Goal: Task Accomplishment & Management: Use online tool/utility

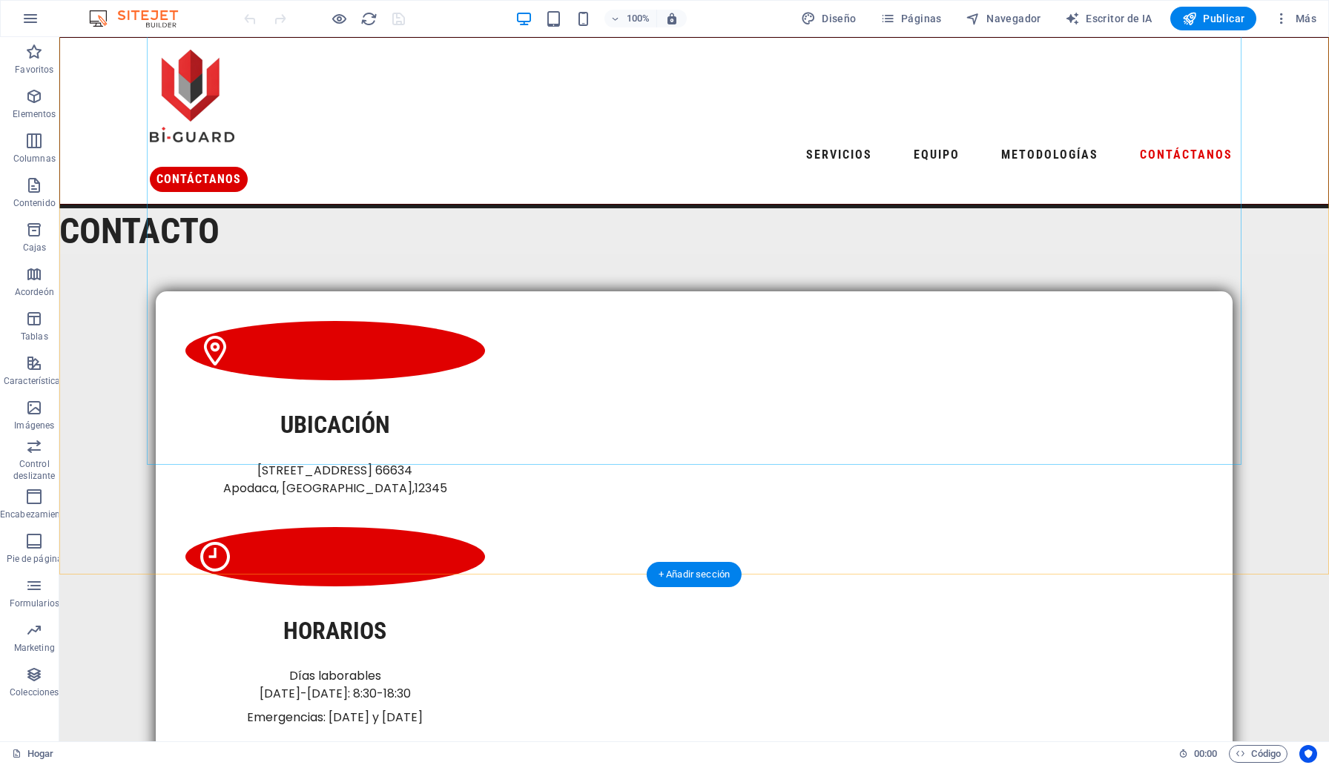
scroll to position [4940, 0]
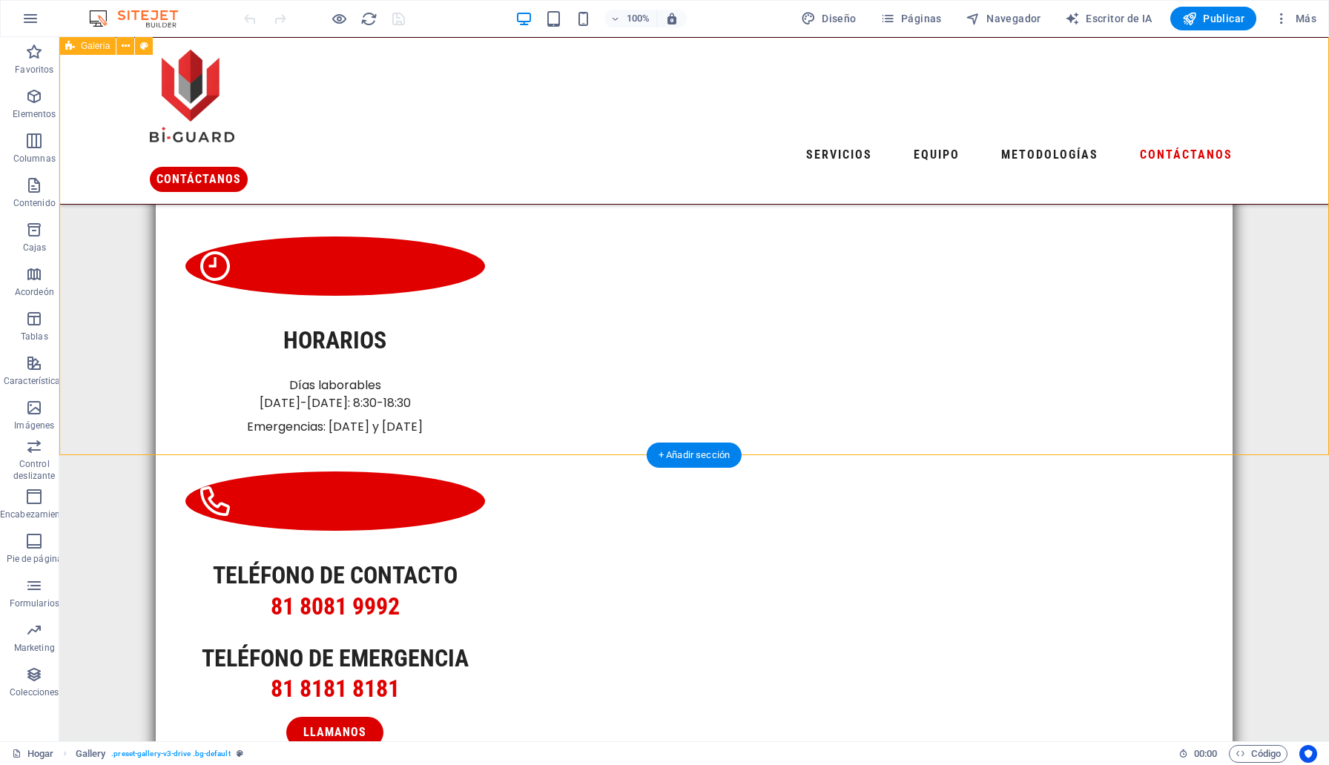
drag, startPoint x: 748, startPoint y: 391, endPoint x: 803, endPoint y: 386, distance: 55.2
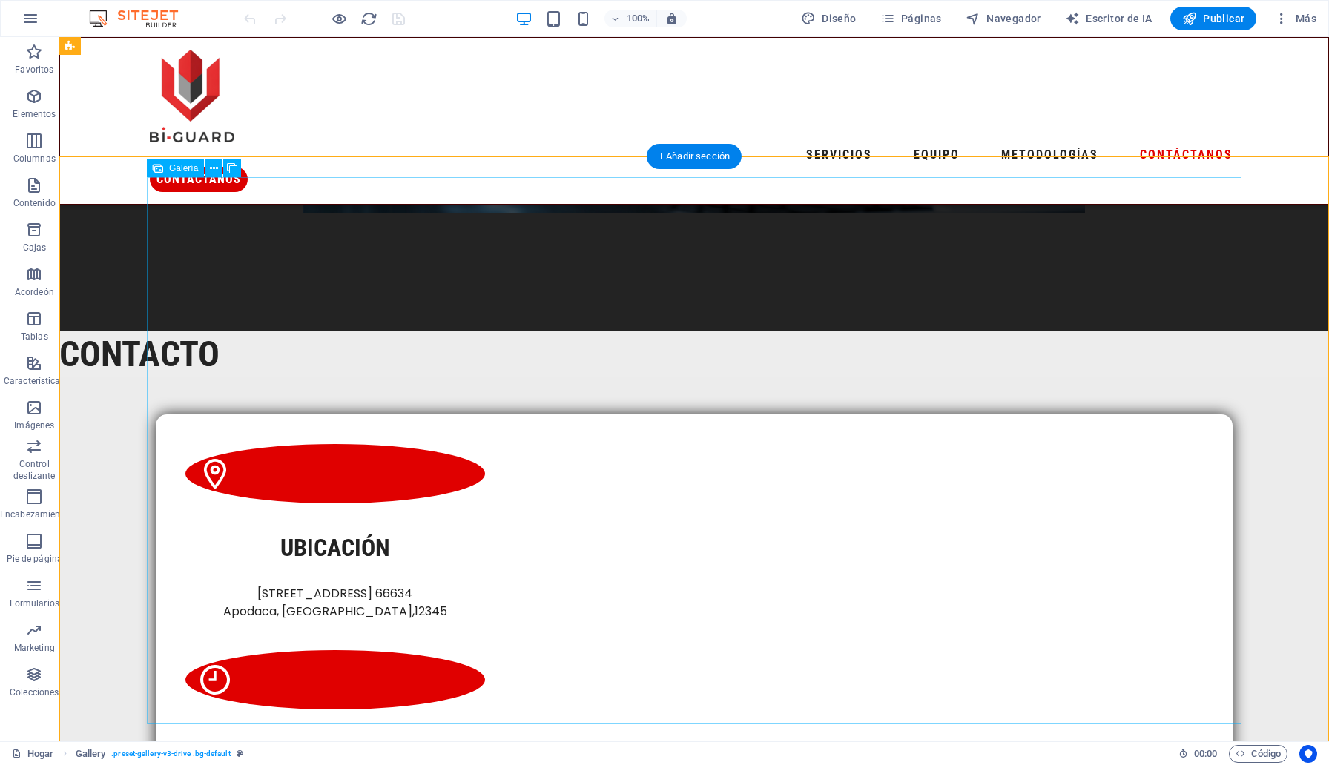
scroll to position [4474, 0]
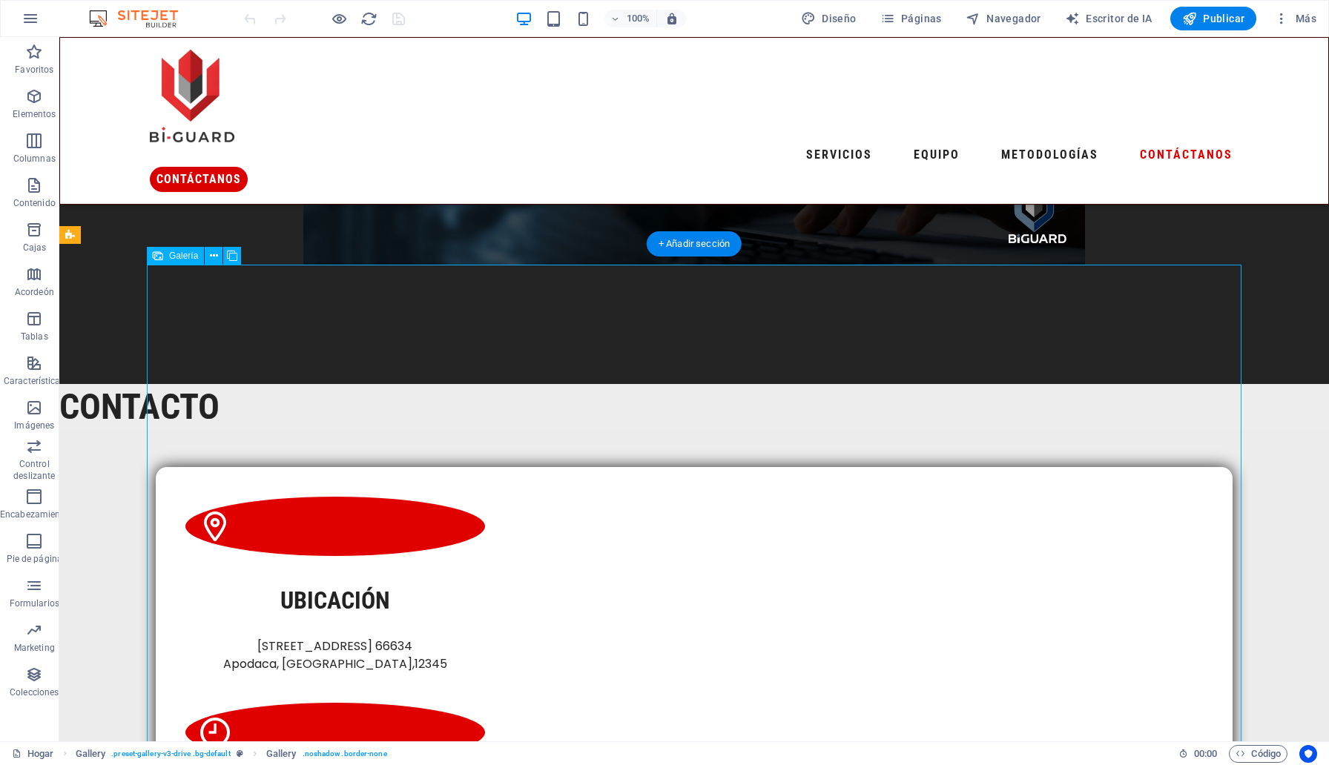
select select "4"
select select "px"
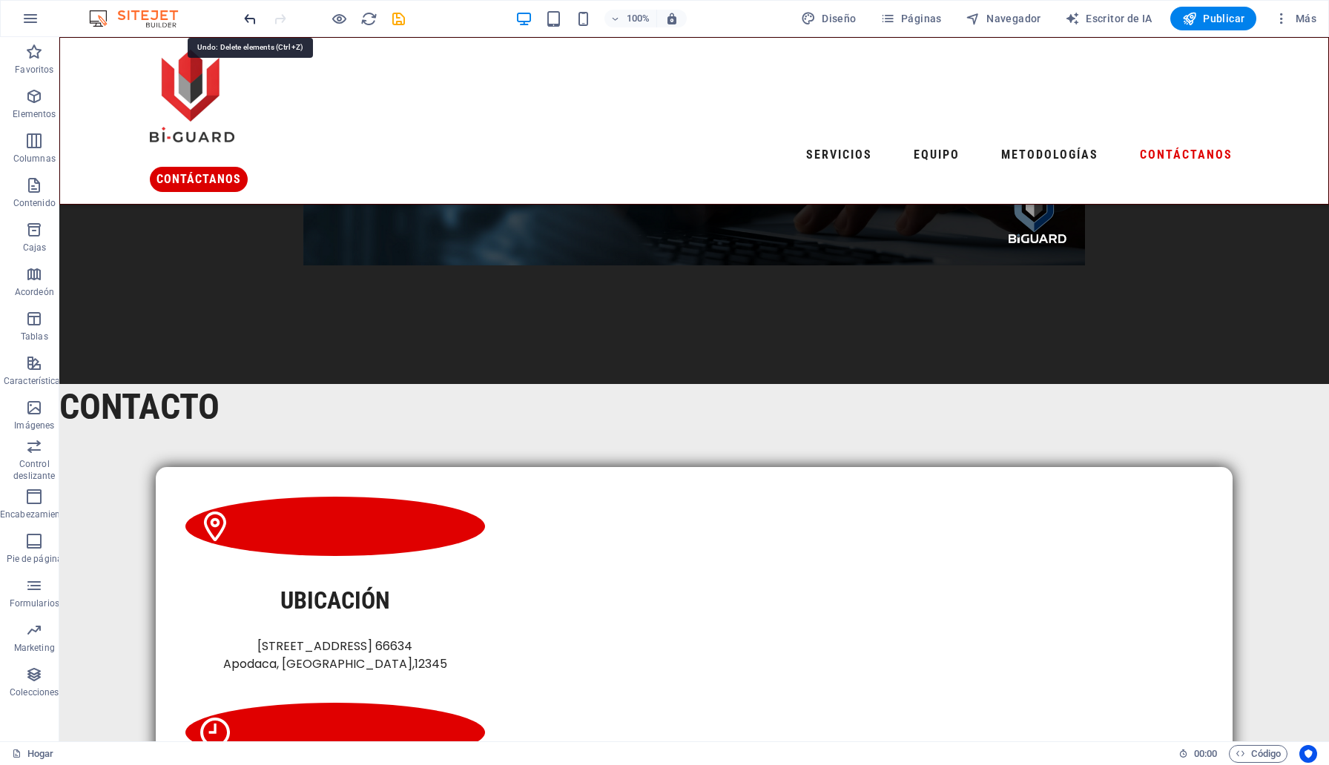
click at [246, 24] on icon "deshacer" at bounding box center [250, 18] width 17 height 17
